Goal: Information Seeking & Learning: Learn about a topic

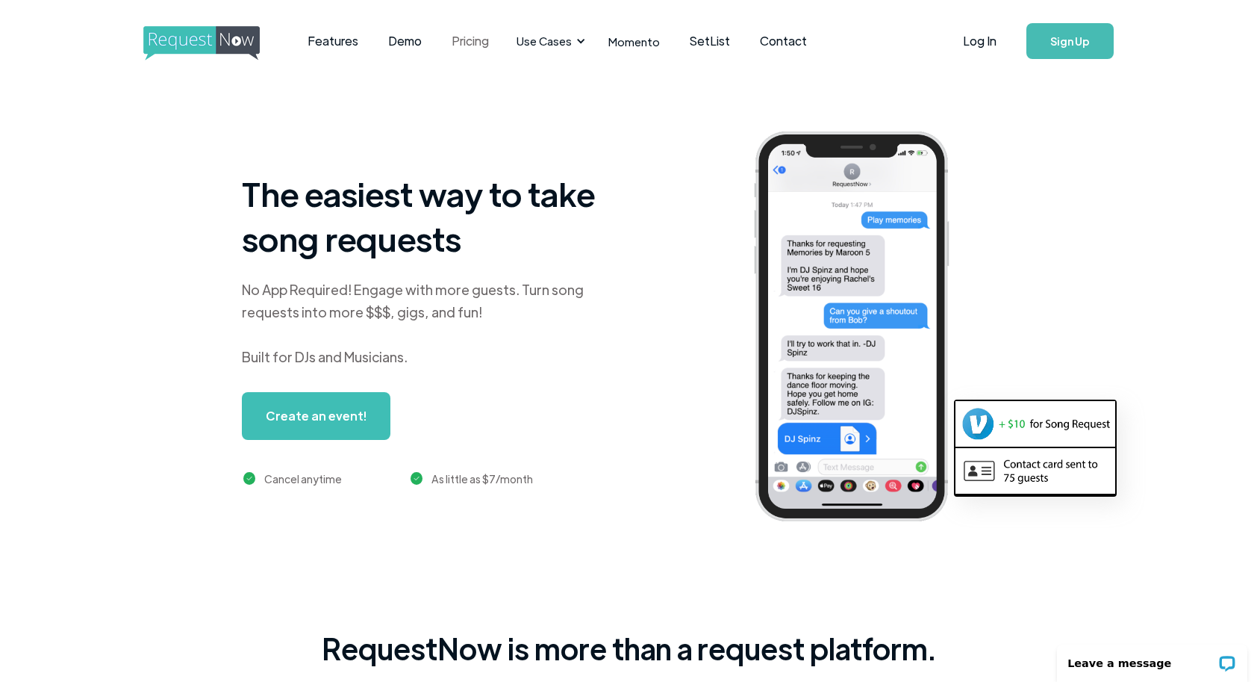
click at [485, 41] on link "Pricing" at bounding box center [470, 41] width 67 height 46
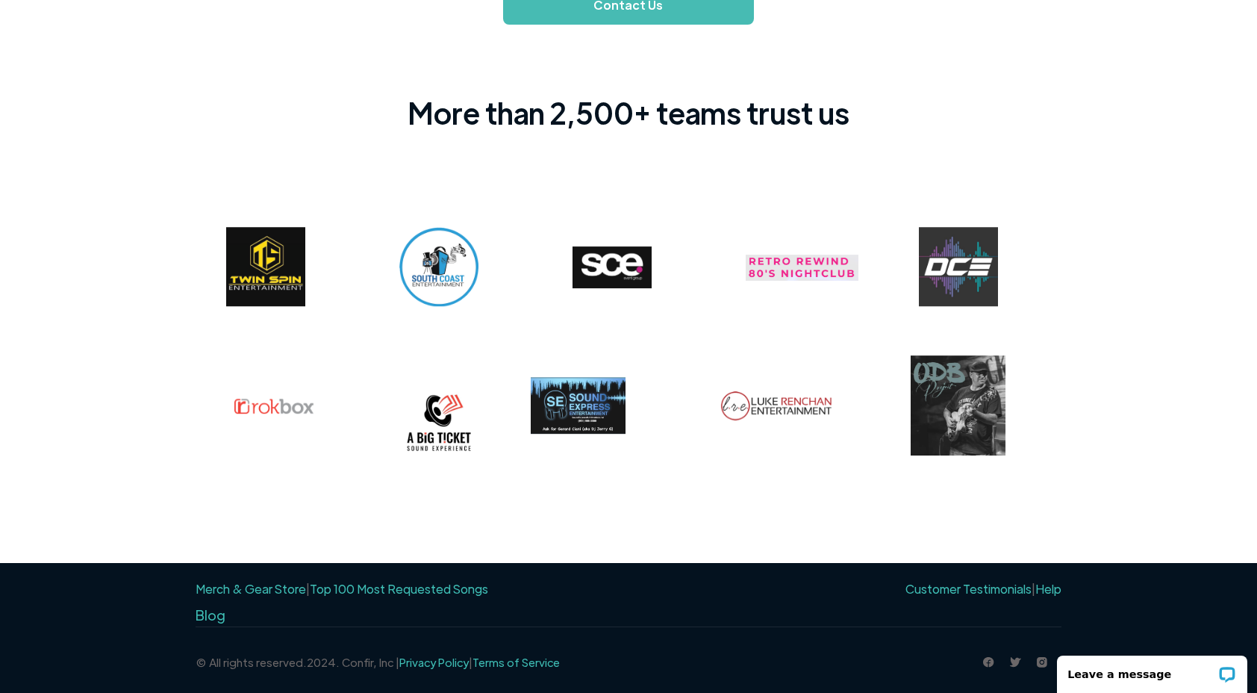
scroll to position [1126, 0]
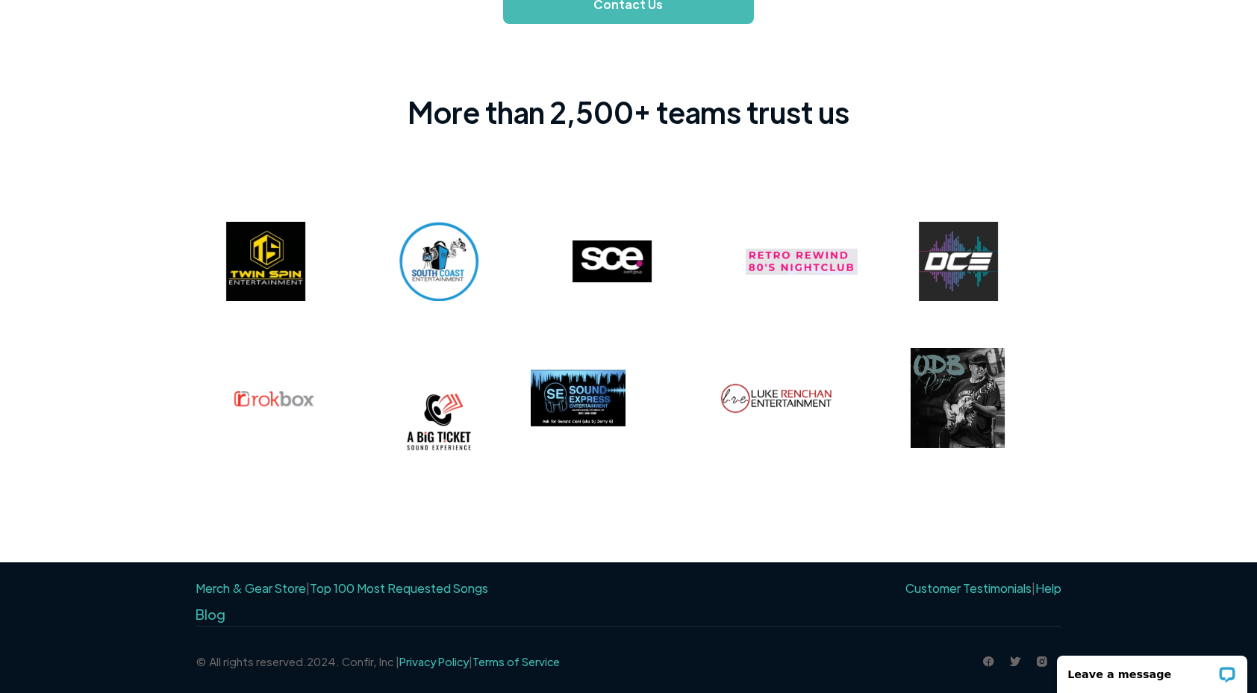
click at [1048, 662] on iframe at bounding box center [1153, 669] width 210 height 47
click at [1041, 662] on img at bounding box center [1042, 661] width 10 height 10
click at [145, 79] on div "More than 2,500+ teams trust us" at bounding box center [628, 293] width 1257 height 538
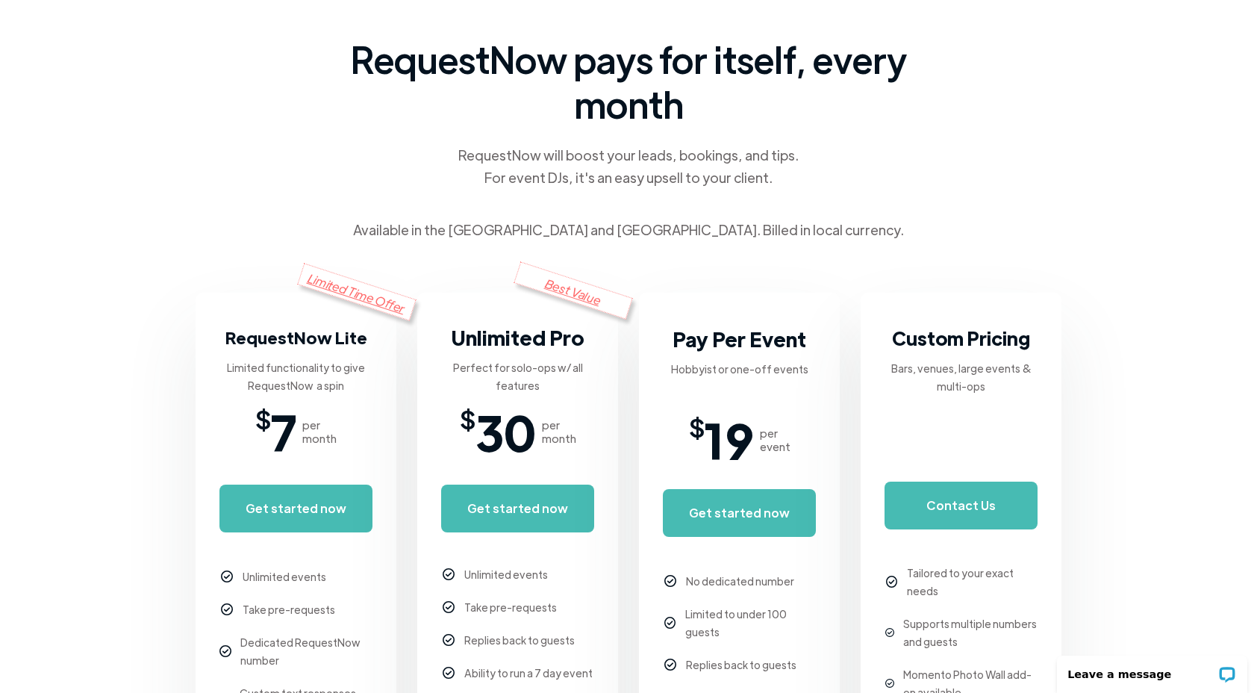
scroll to position [0, 0]
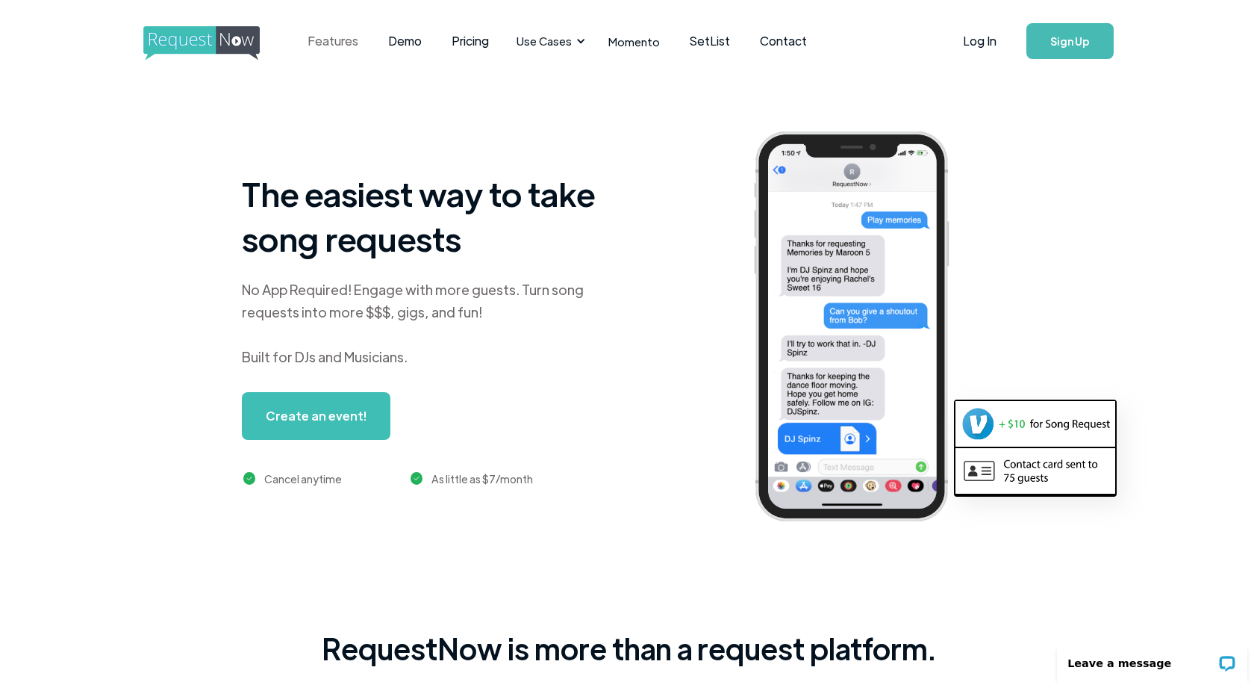
click at [352, 45] on link "Features" at bounding box center [333, 41] width 81 height 46
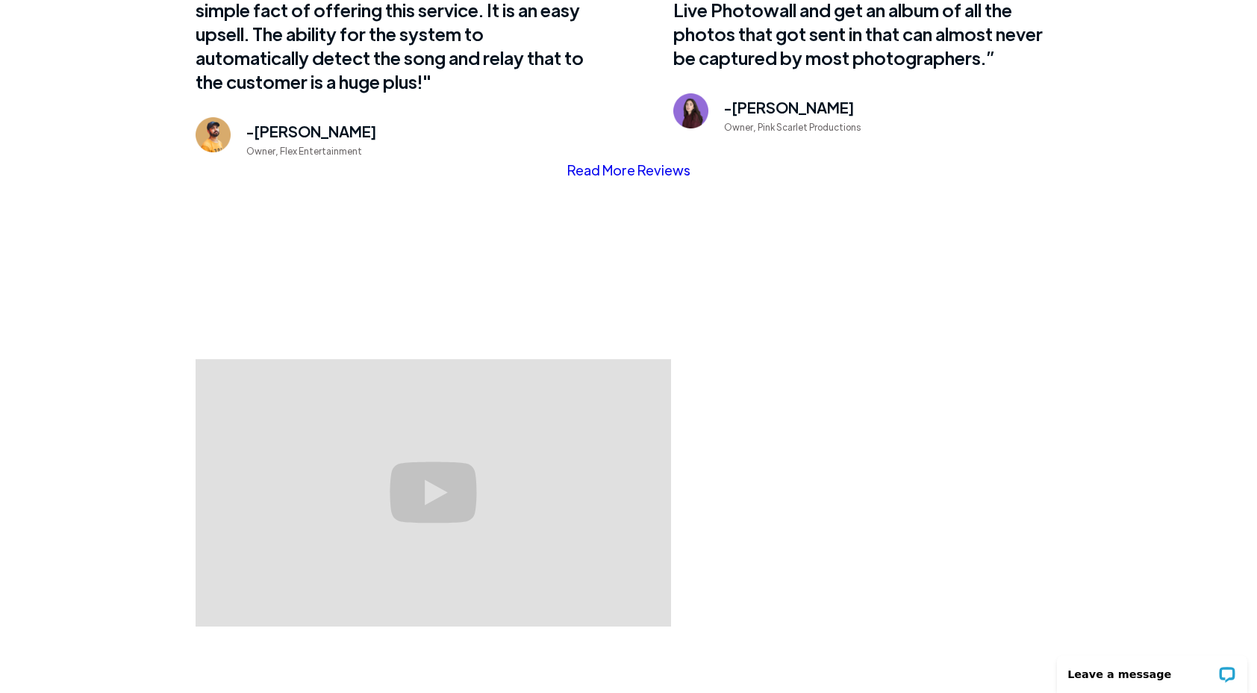
scroll to position [1126, 0]
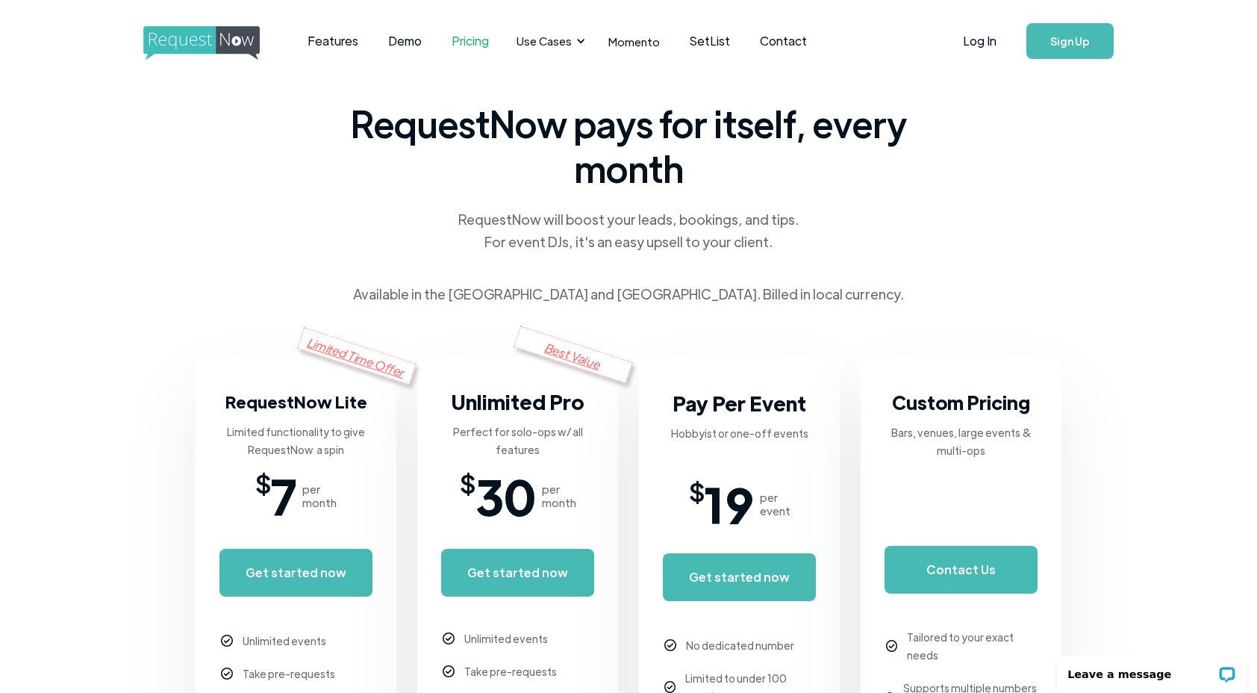
click at [216, 40] on img "home" at bounding box center [215, 43] width 144 height 34
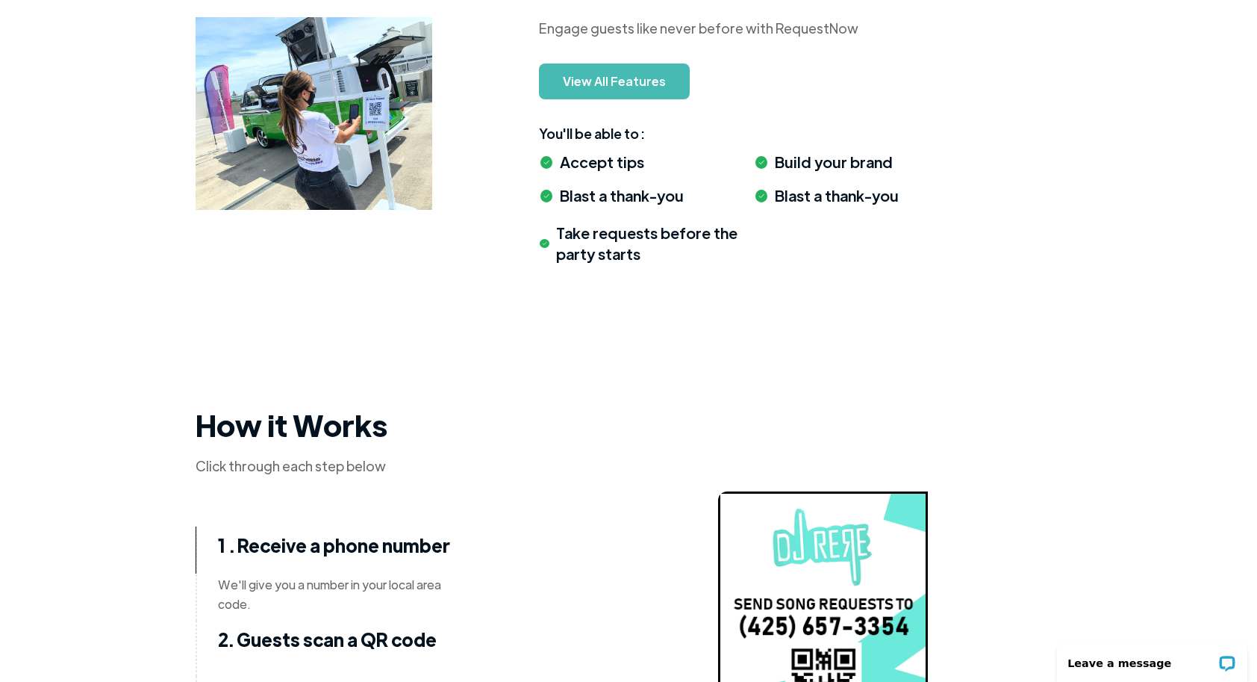
scroll to position [1722, 0]
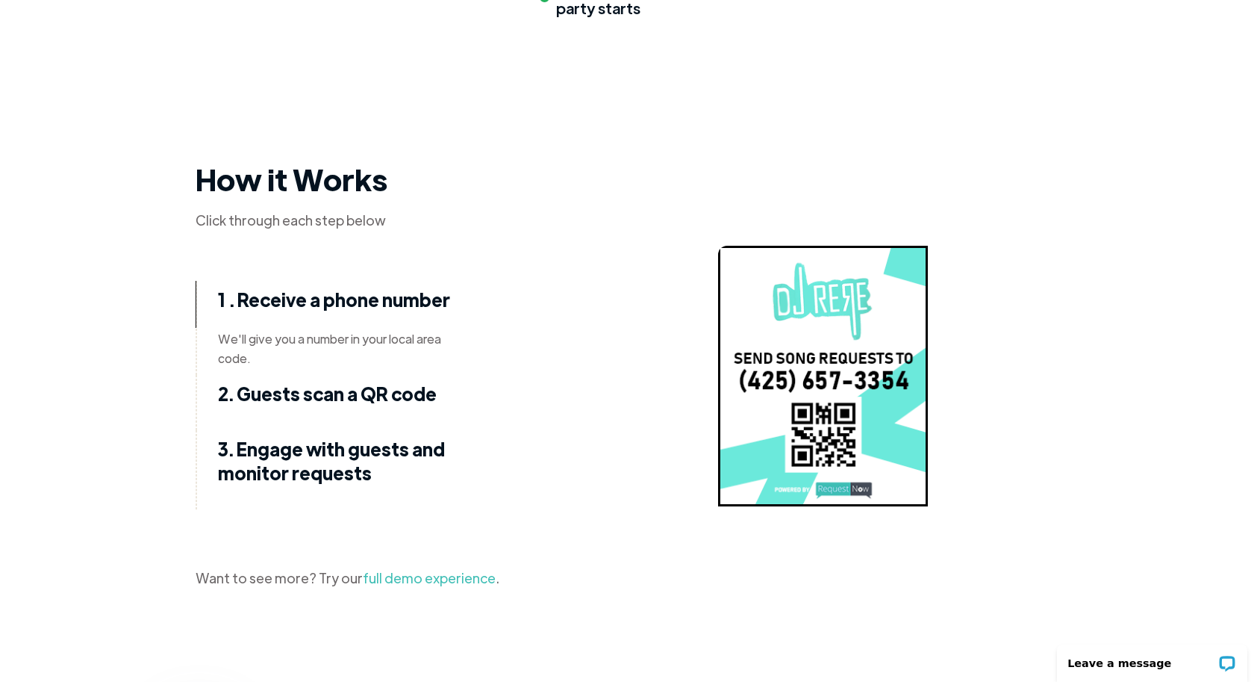
click at [383, 575] on link "full demo experience" at bounding box center [429, 577] width 133 height 17
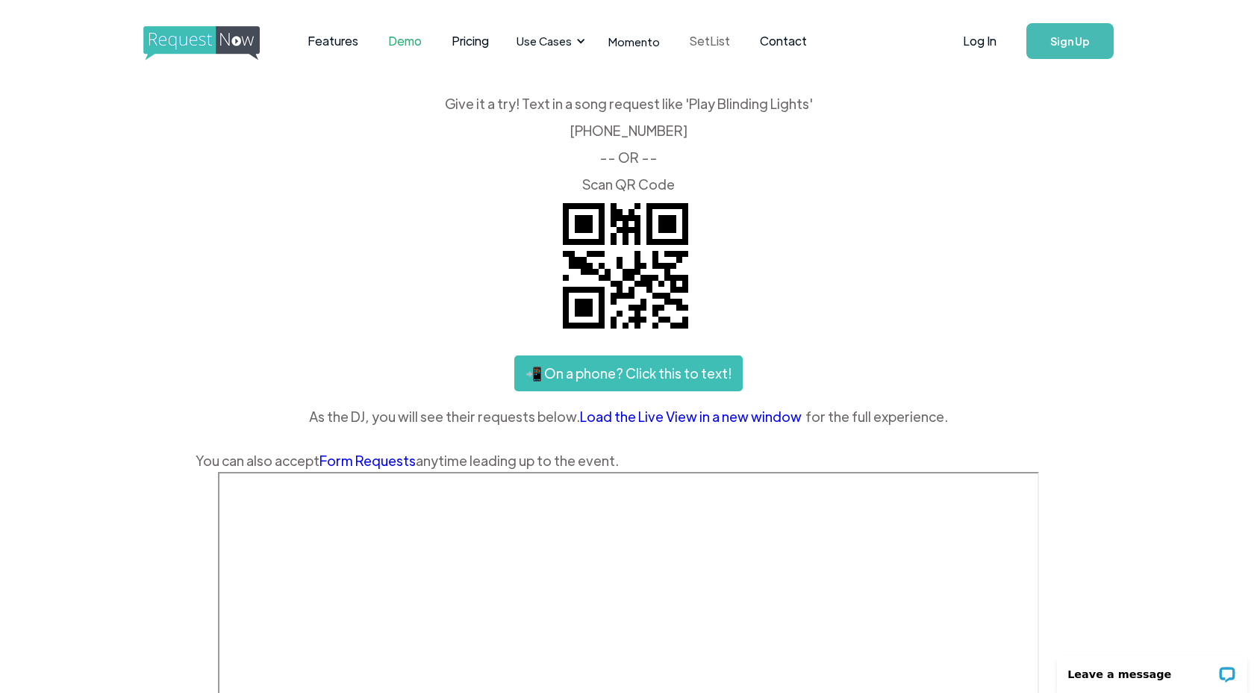
click at [696, 39] on link "SetList" at bounding box center [710, 41] width 70 height 46
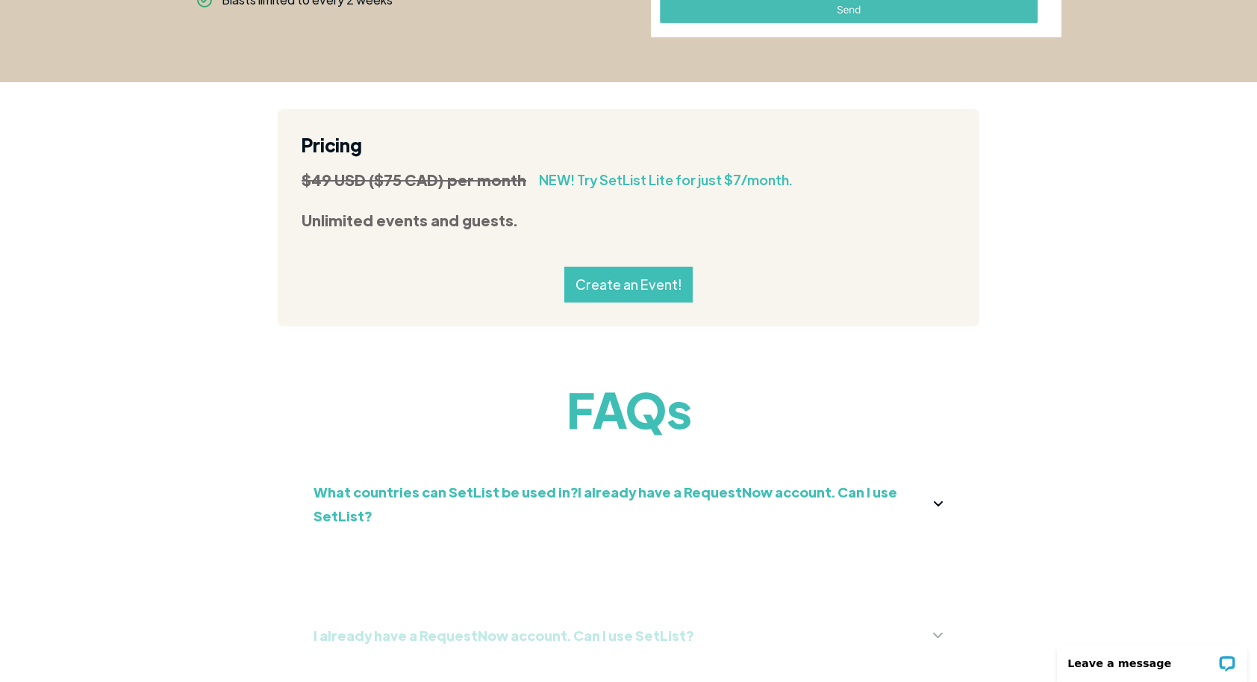
scroll to position [1647, 0]
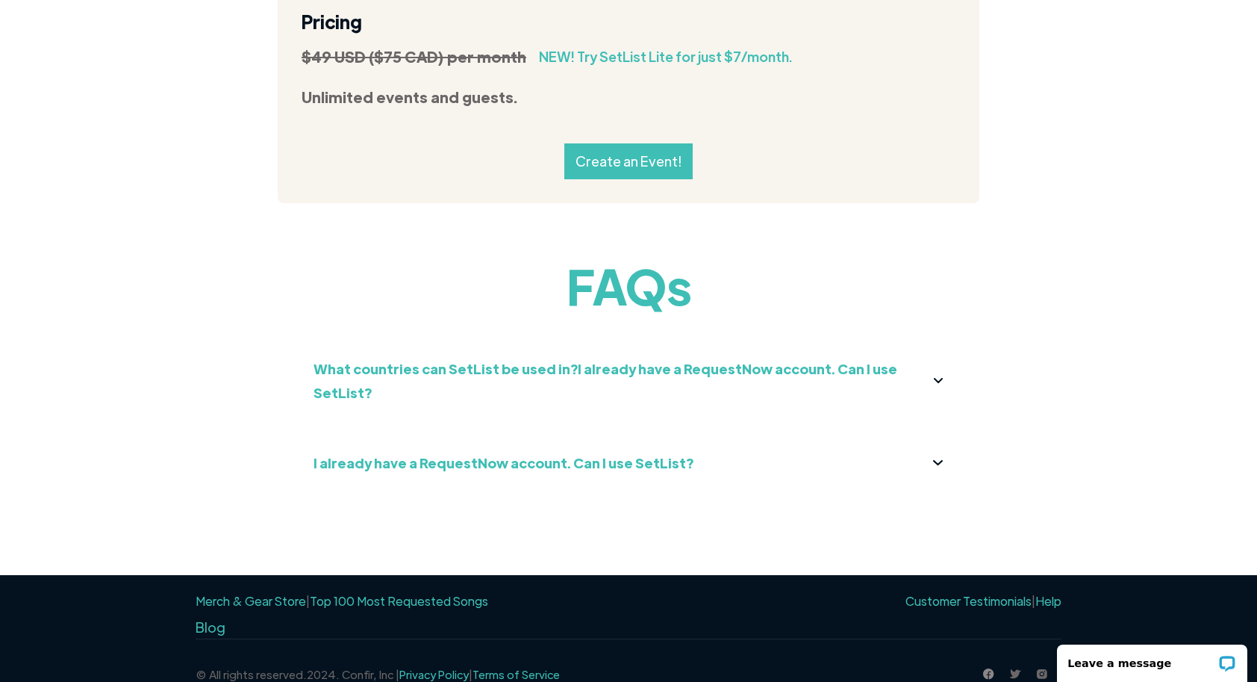
click at [989, 668] on img at bounding box center [988, 673] width 10 height 10
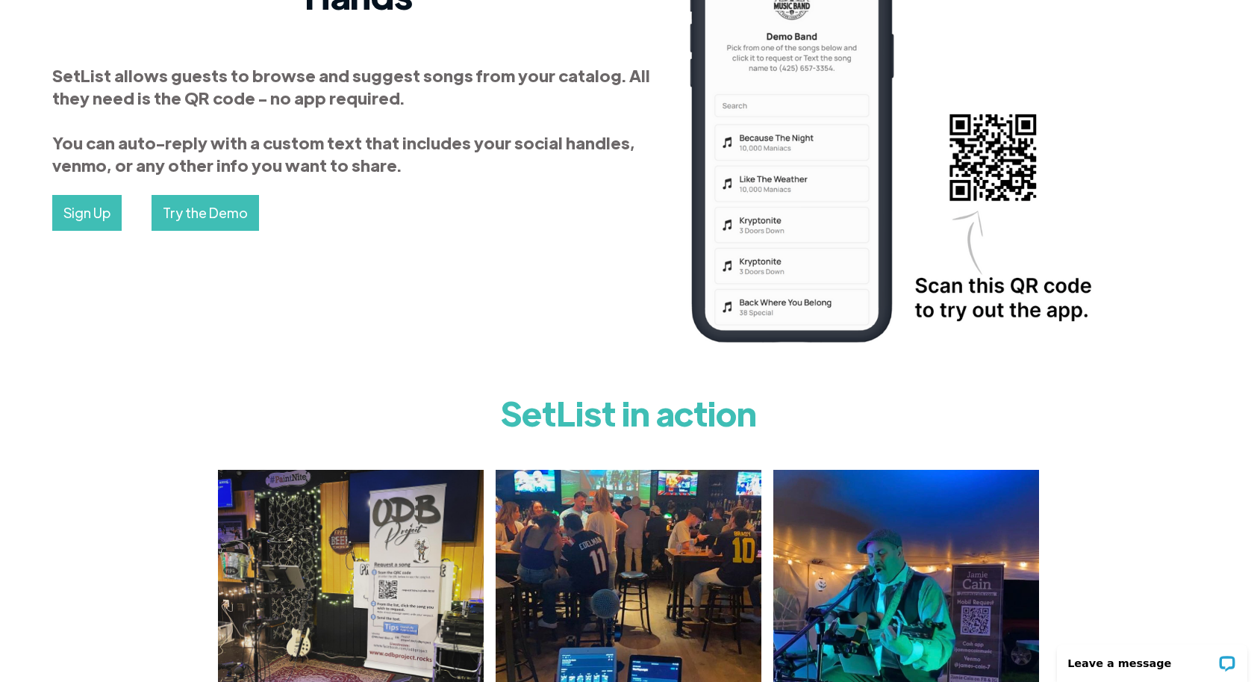
scroll to position [0, 0]
